Goal: Task Accomplishment & Management: Manage account settings

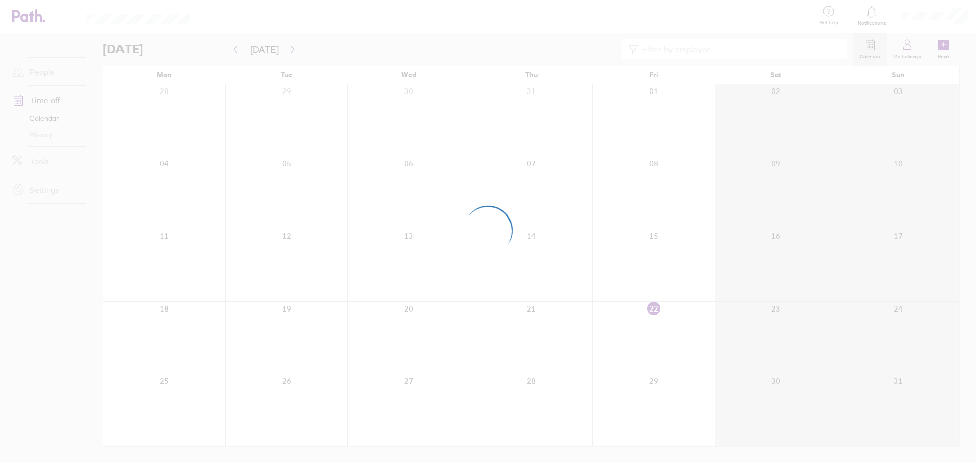
click at [823, 80] on div at bounding box center [488, 231] width 976 height 463
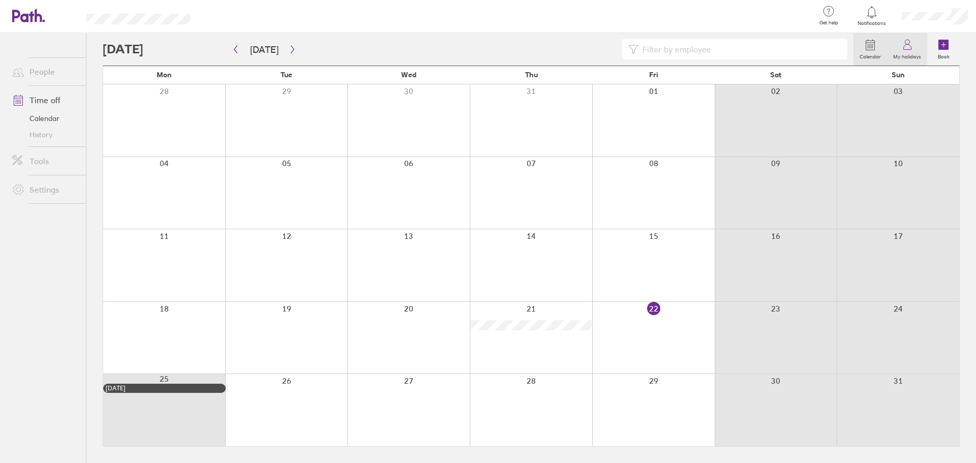
click at [909, 55] on label "My holidays" at bounding box center [907, 55] width 40 height 9
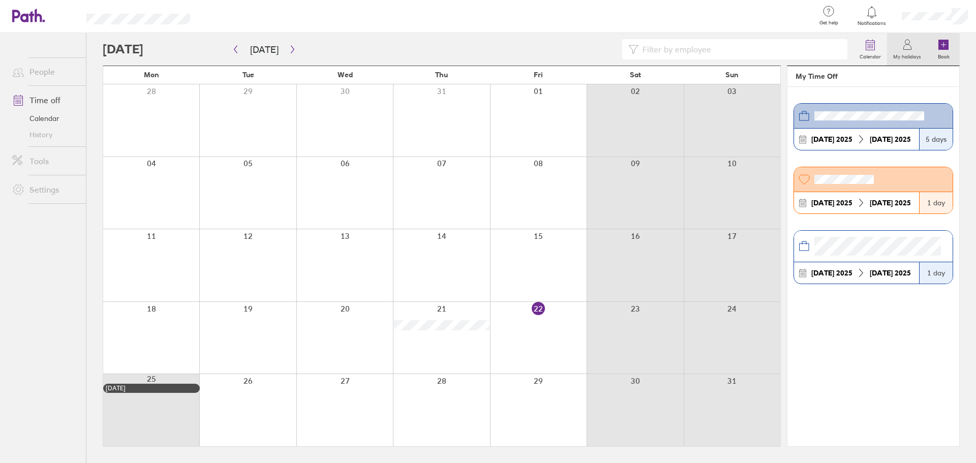
click at [940, 53] on label "Book" at bounding box center [944, 55] width 24 height 9
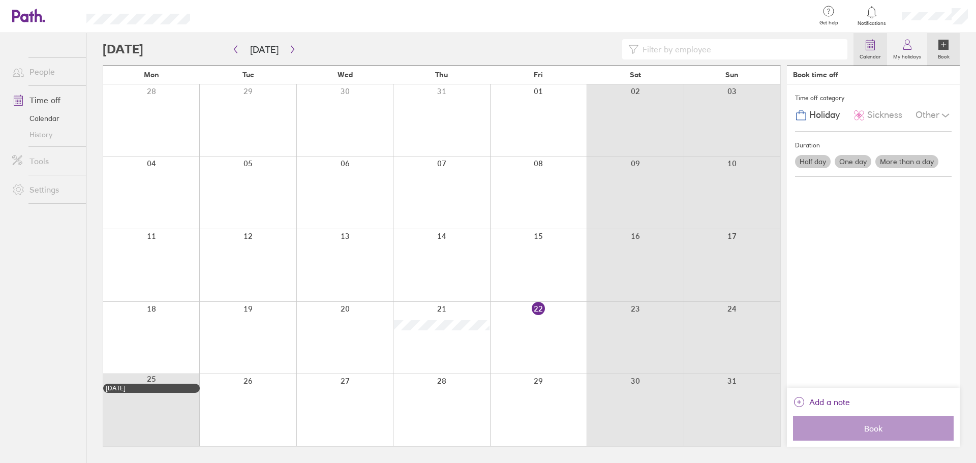
click at [867, 50] on icon at bounding box center [870, 45] width 12 height 12
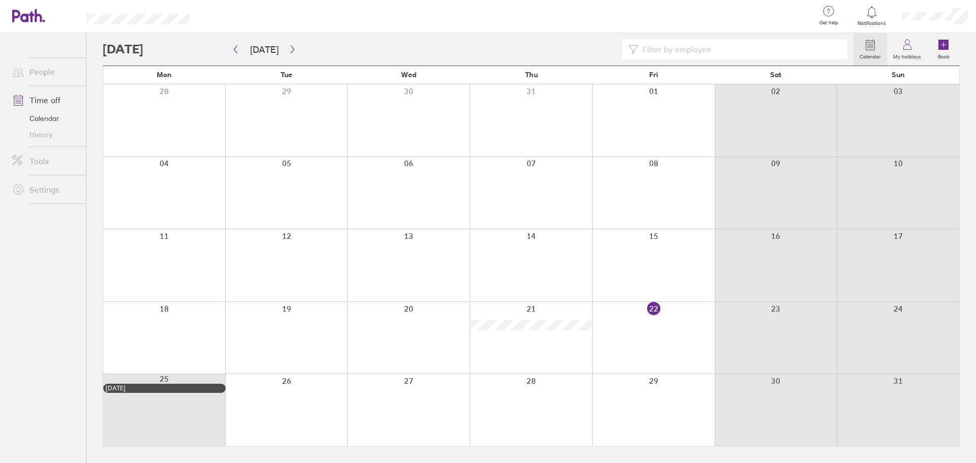
click at [54, 113] on link "Calendar" at bounding box center [45, 118] width 82 height 16
click at [56, 134] on link "History" at bounding box center [45, 135] width 82 height 16
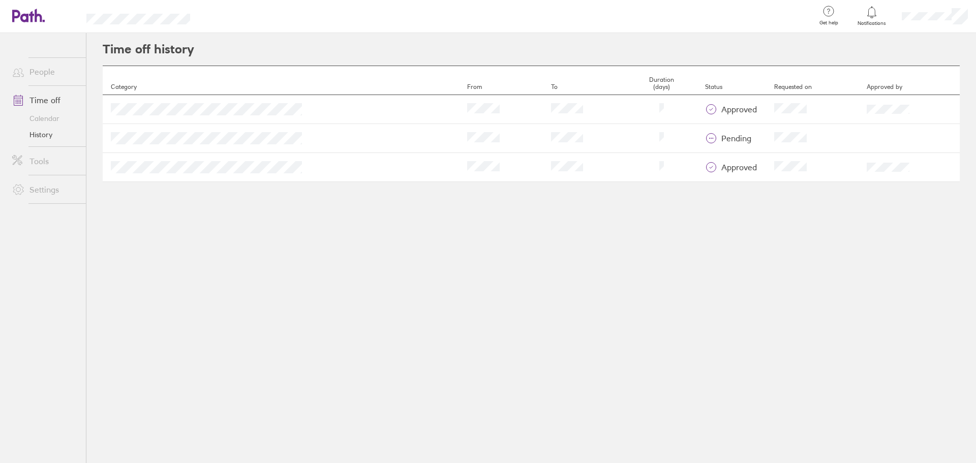
click at [705, 137] on icon at bounding box center [711, 138] width 12 height 12
click at [680, 203] on div "Time off history Category From To Duration (days) Status Requested on Approved …" at bounding box center [531, 248] width 890 height 430
click at [41, 172] on li "Tools" at bounding box center [43, 161] width 86 height 28
click at [47, 159] on link "Tools" at bounding box center [45, 161] width 82 height 20
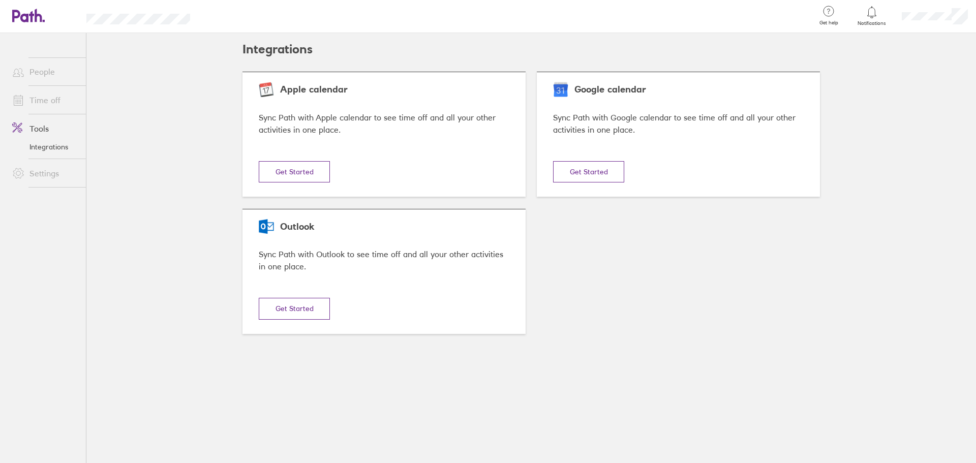
click at [63, 67] on link "People" at bounding box center [45, 72] width 82 height 20
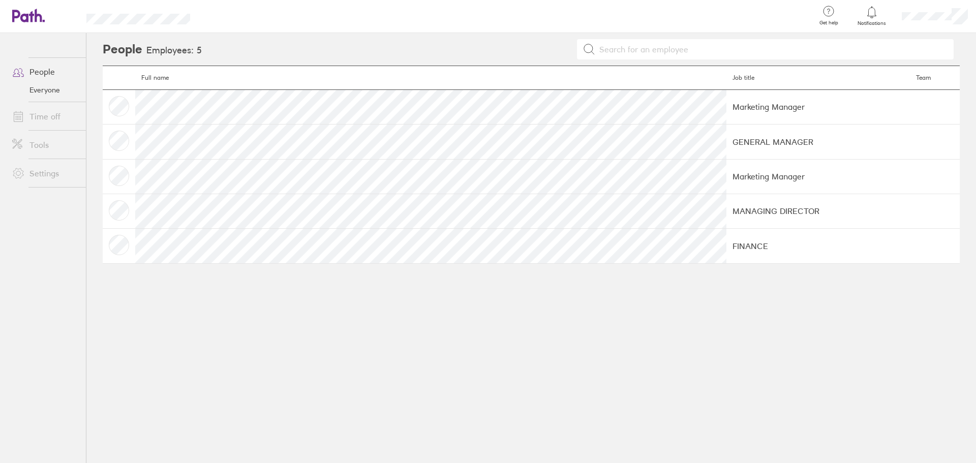
click at [51, 119] on link "Time off" at bounding box center [45, 116] width 82 height 20
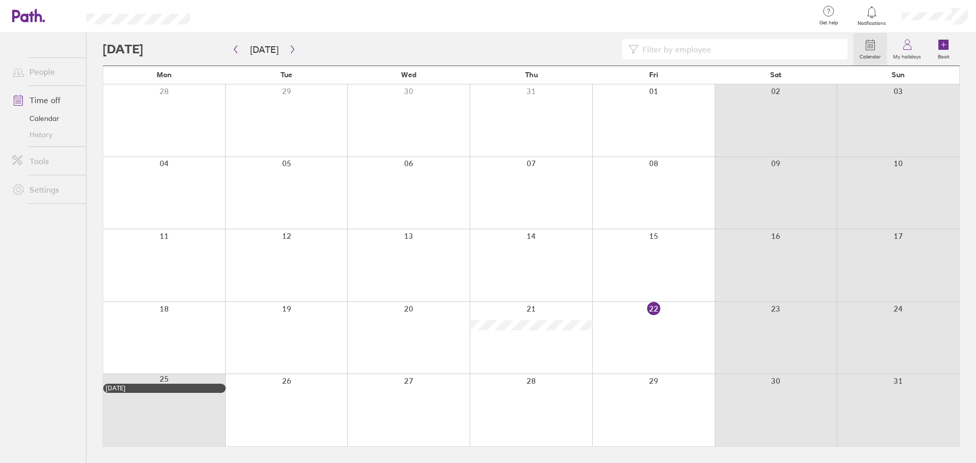
click at [871, 18] on div at bounding box center [872, 12] width 33 height 14
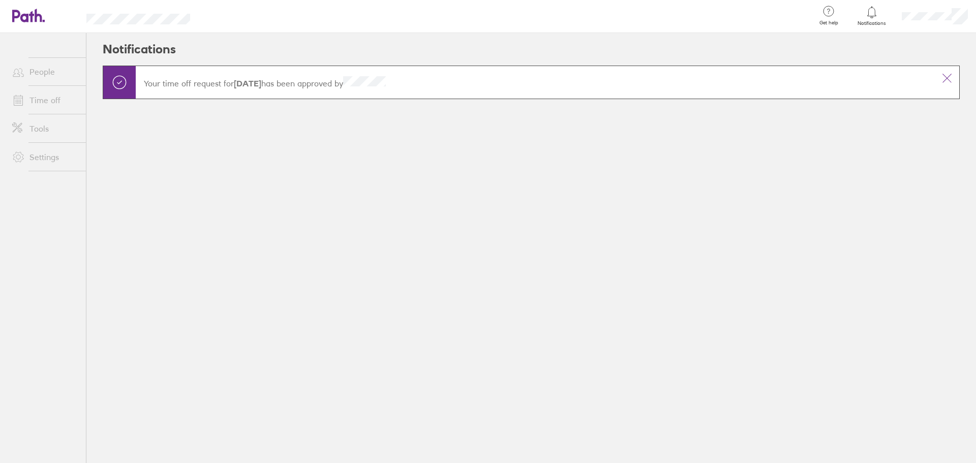
click at [871, 18] on div at bounding box center [872, 12] width 33 height 14
click at [948, 77] on icon at bounding box center [947, 78] width 12 height 12
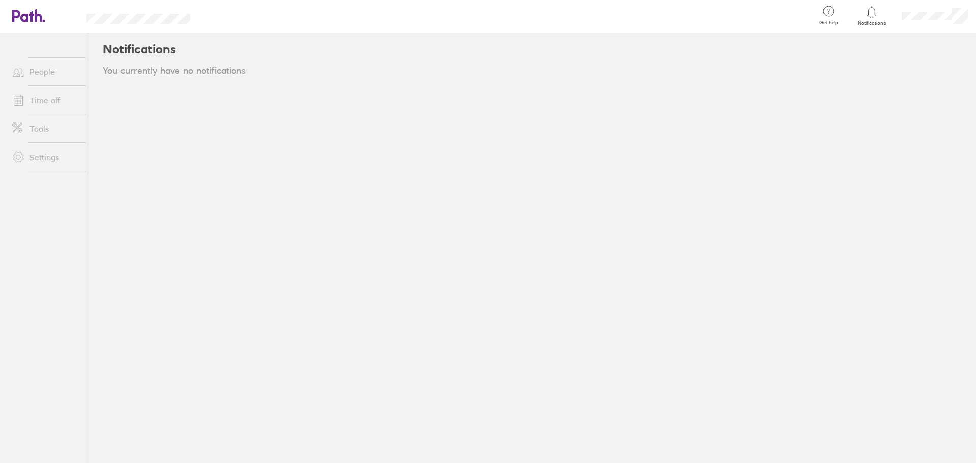
click at [60, 76] on link "People" at bounding box center [45, 72] width 82 height 20
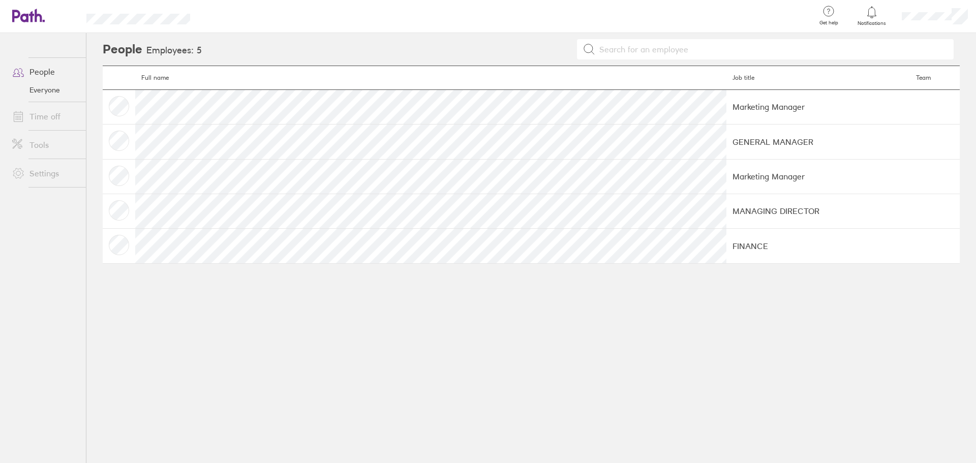
click at [883, 18] on div at bounding box center [872, 12] width 33 height 14
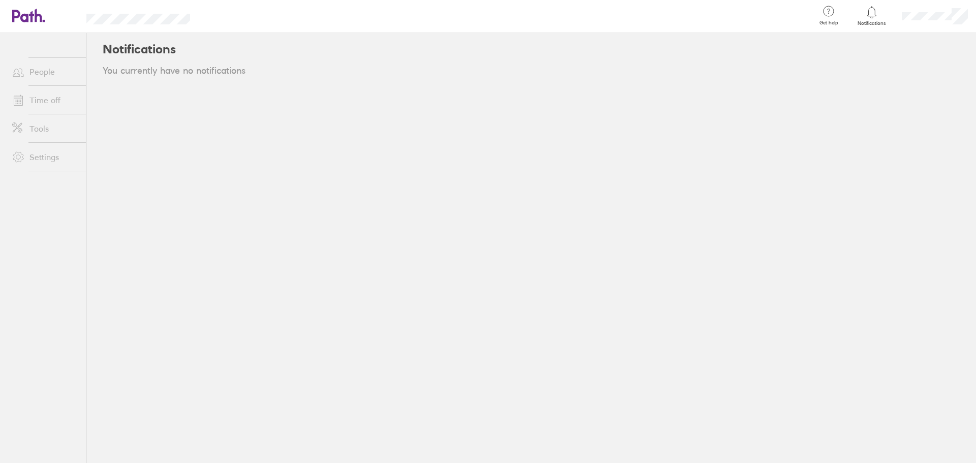
click at [60, 165] on link "Settings" at bounding box center [45, 157] width 82 height 20
click at [49, 70] on link "People" at bounding box center [45, 72] width 82 height 20
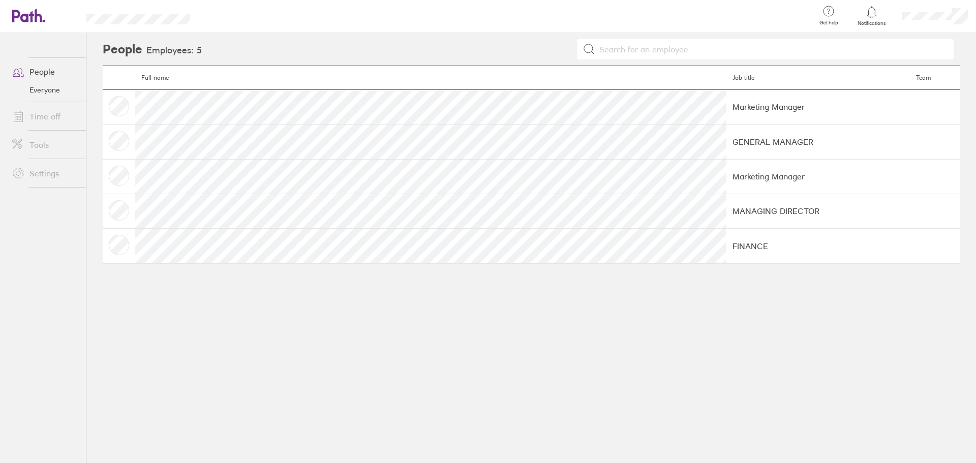
click at [33, 112] on link "Time off" at bounding box center [45, 116] width 82 height 20
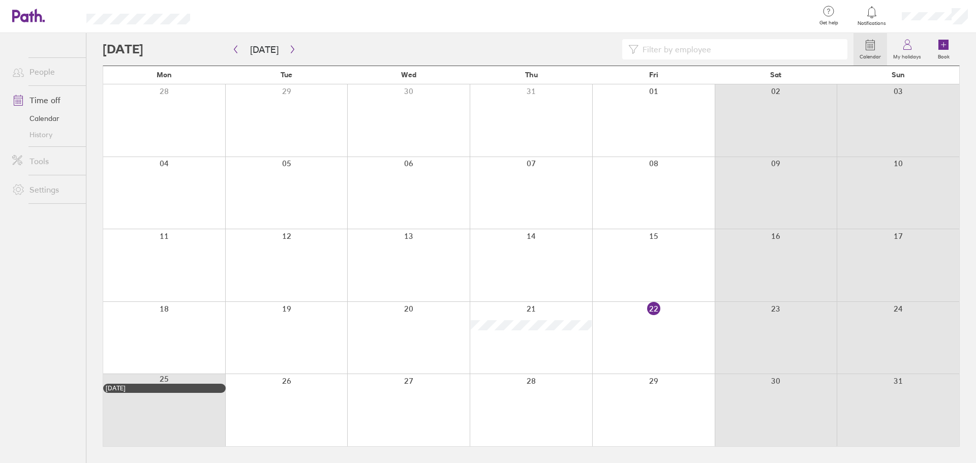
click at [669, 302] on div at bounding box center [653, 338] width 123 height 72
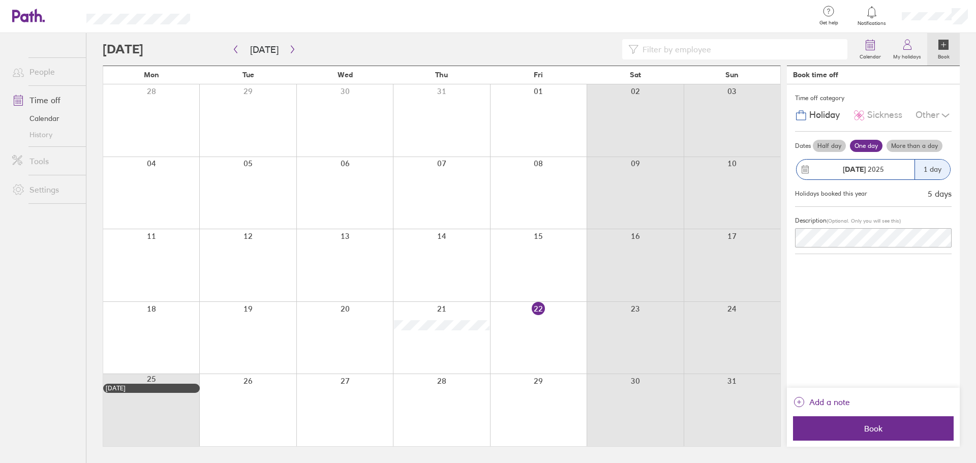
click at [949, 54] on label "Book" at bounding box center [944, 55] width 24 height 9
click at [918, 42] on link "My holidays" at bounding box center [907, 49] width 40 height 33
